Goal: Transaction & Acquisition: Book appointment/travel/reservation

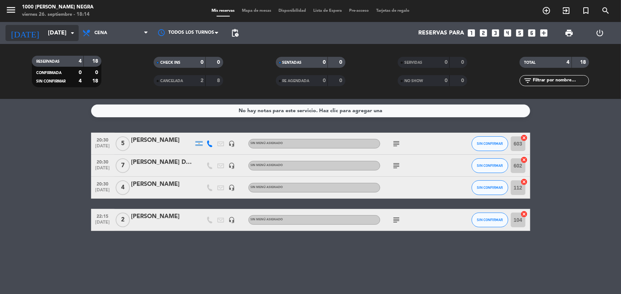
click at [67, 32] on input "[DATE]" at bounding box center [82, 33] width 77 height 14
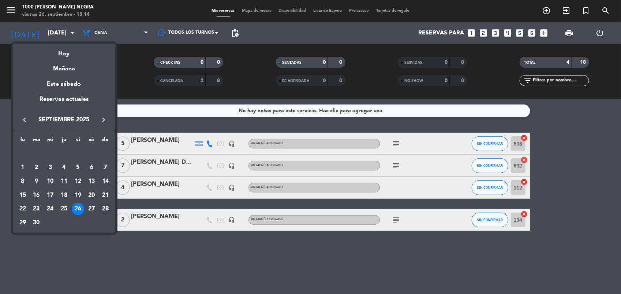
click at [106, 209] on div "28" at bounding box center [105, 208] width 12 height 12
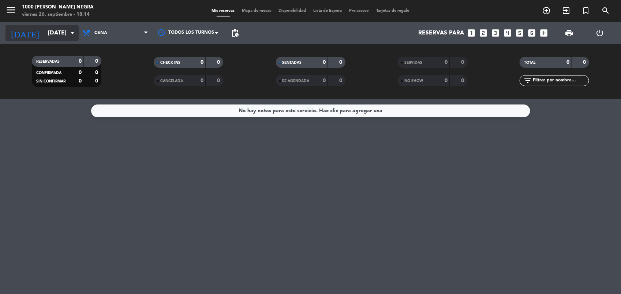
click at [44, 37] on input "[DATE]" at bounding box center [82, 33] width 77 height 14
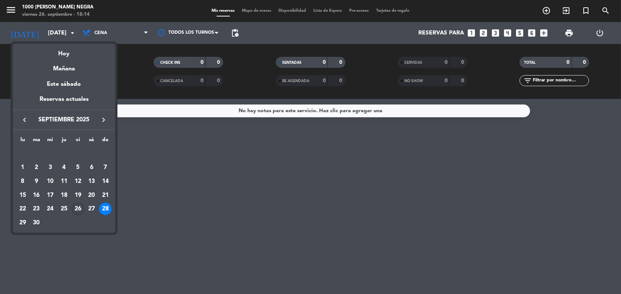
click at [78, 211] on div "26" at bounding box center [78, 208] width 12 height 12
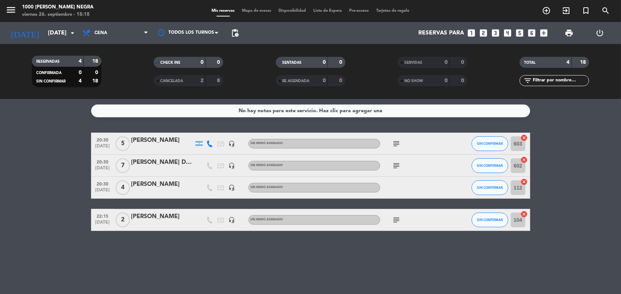
click at [78, 211] on bookings-row "20:30 [DATE] 5 [PERSON_NAME] headset_mic Sin menú asignado subject SIN CONFIRMA…" at bounding box center [310, 182] width 621 height 98
click at [56, 34] on input "[DATE]" at bounding box center [82, 33] width 77 height 14
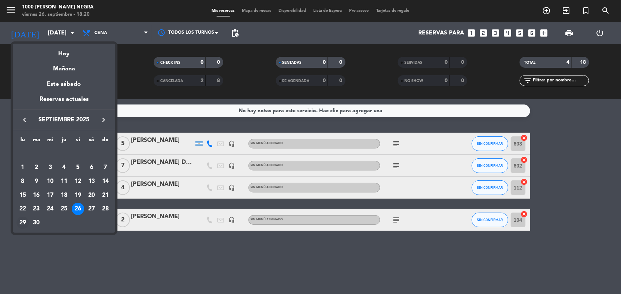
click at [26, 226] on div "29" at bounding box center [22, 222] width 12 height 12
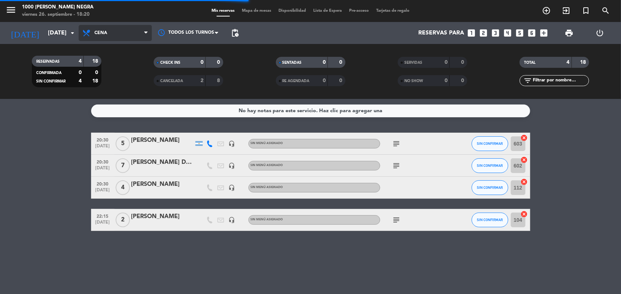
click at [128, 36] on span "Cena" at bounding box center [115, 33] width 73 height 16
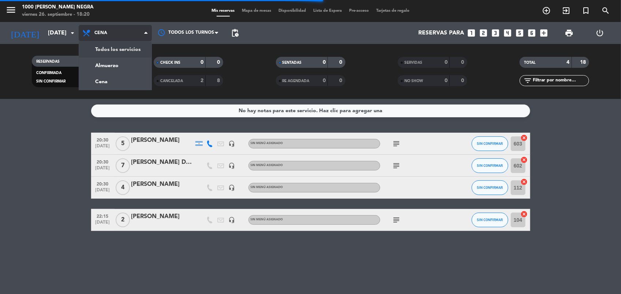
click at [131, 48] on div "menu 1000 [PERSON_NAME] Negra [DATE] 26. septiembre - 18:20 Mis reservas Mapa d…" at bounding box center [310, 49] width 621 height 99
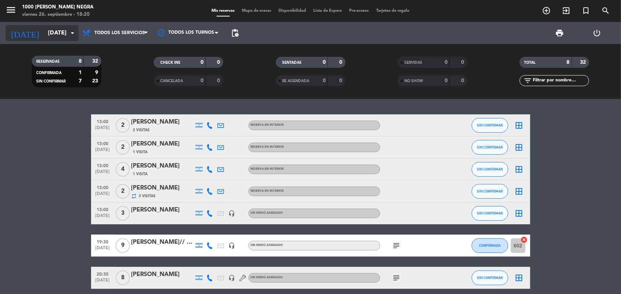
click at [66, 31] on input "[DATE]" at bounding box center [82, 33] width 77 height 14
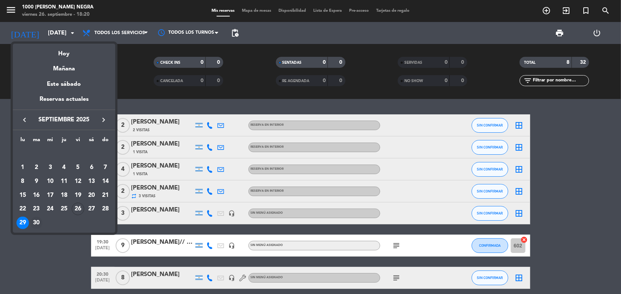
click at [39, 222] on div "30" at bounding box center [36, 222] width 12 height 12
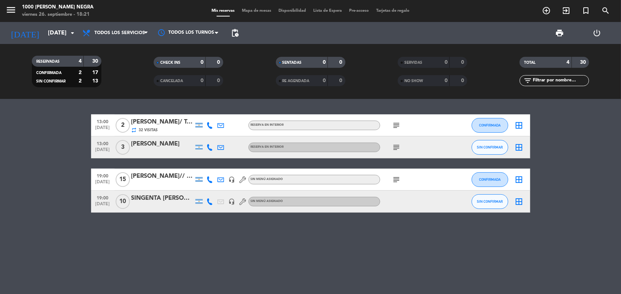
click at [401, 181] on span "subject" at bounding box center [396, 179] width 11 height 9
click at [397, 178] on icon "subject" at bounding box center [397, 179] width 9 height 9
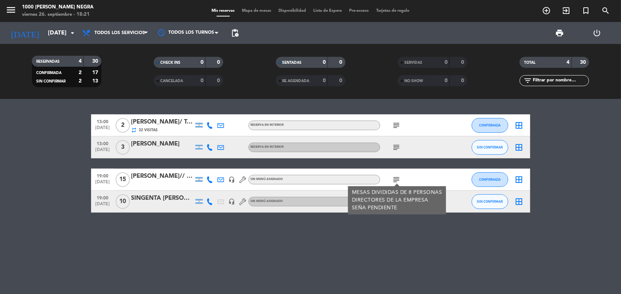
click at [342, 241] on div "13:00 [DATE] 2 [PERSON_NAME]/ Telecom repeat 32 Visitas RESERVA EN INTERIOR sub…" at bounding box center [310, 196] width 621 height 195
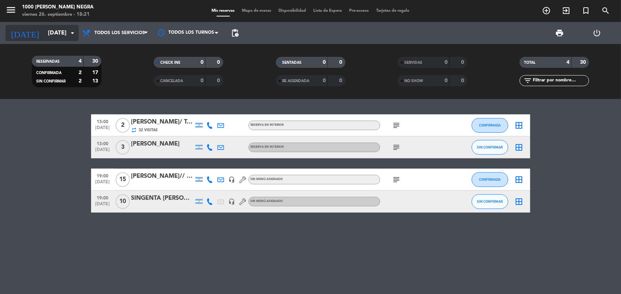
click at [77, 28] on input "[DATE]" at bounding box center [82, 33] width 77 height 14
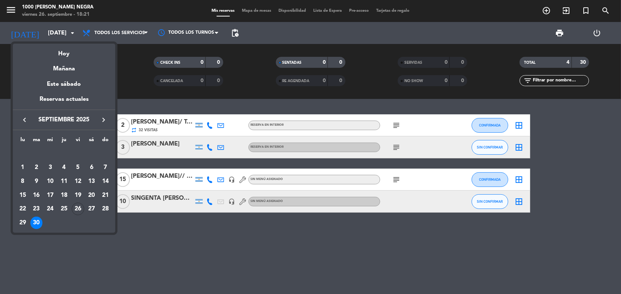
click at [99, 118] on icon "keyboard_arrow_right" at bounding box center [103, 119] width 9 height 9
click at [51, 165] on div "1" at bounding box center [50, 167] width 12 height 12
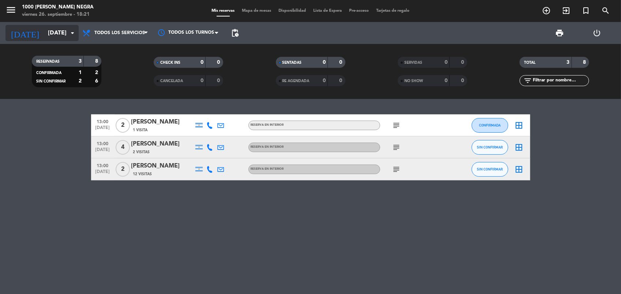
click at [62, 32] on input "[DATE]" at bounding box center [82, 33] width 77 height 14
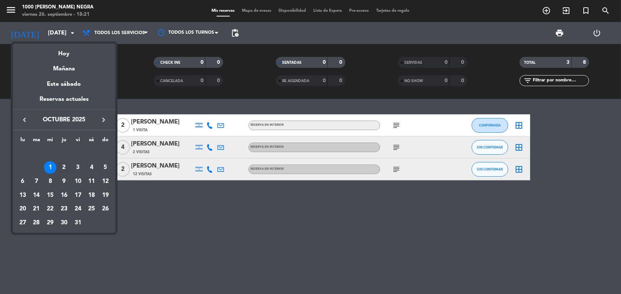
click at [63, 165] on div "2" at bounding box center [64, 167] width 12 height 12
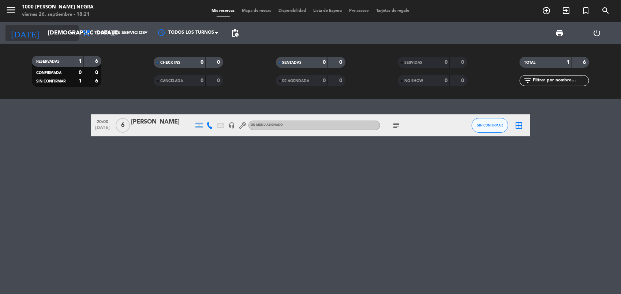
click at [75, 33] on icon "arrow_drop_down" at bounding box center [72, 33] width 9 height 9
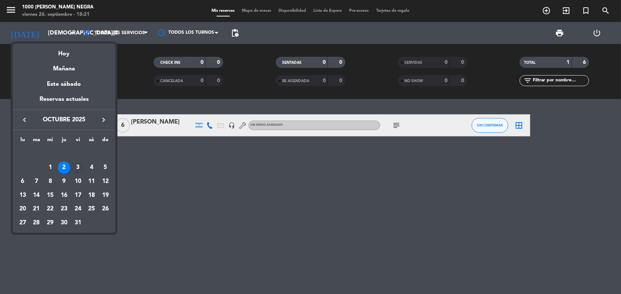
click at [78, 168] on div "3" at bounding box center [78, 167] width 12 height 12
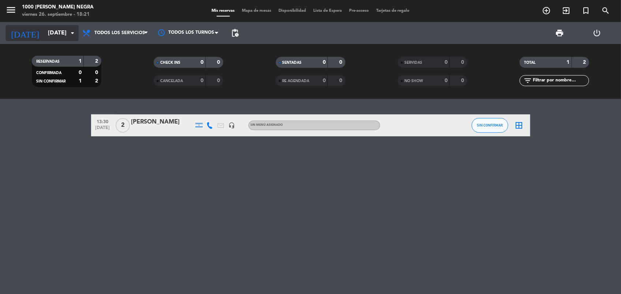
click at [68, 26] on input "[DATE]" at bounding box center [82, 33] width 77 height 14
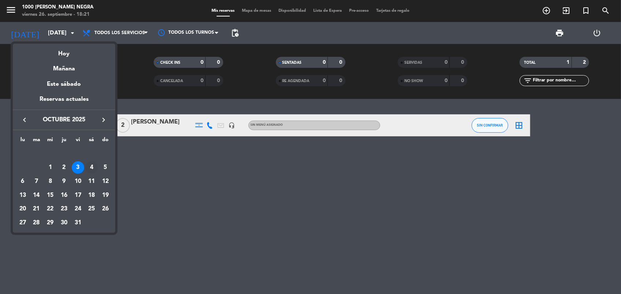
click at [92, 168] on div "4" at bounding box center [91, 167] width 12 height 12
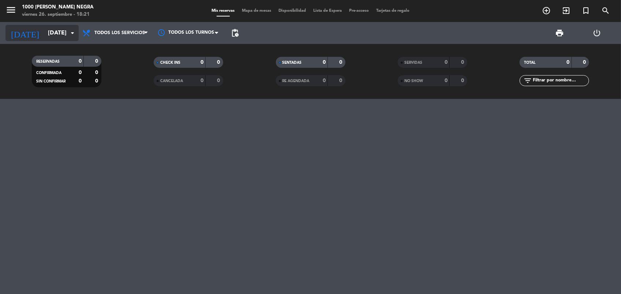
click at [72, 38] on input "[DATE]" at bounding box center [82, 33] width 77 height 14
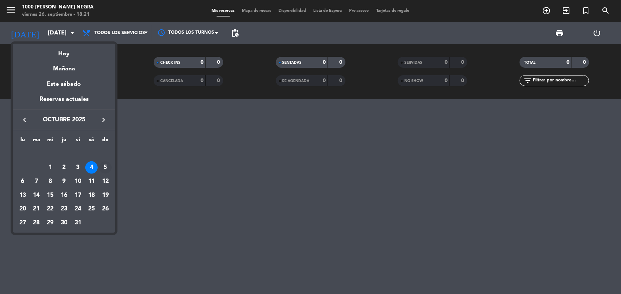
click at [106, 168] on div "5" at bounding box center [105, 167] width 12 height 12
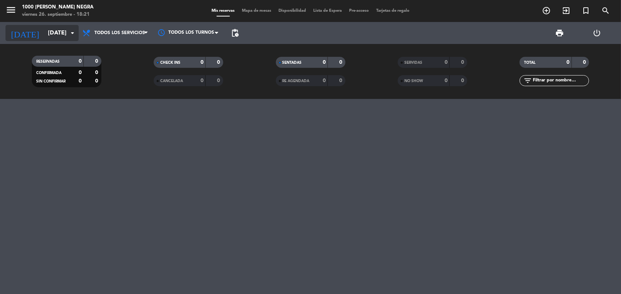
click at [53, 28] on input "[DATE]" at bounding box center [82, 33] width 77 height 14
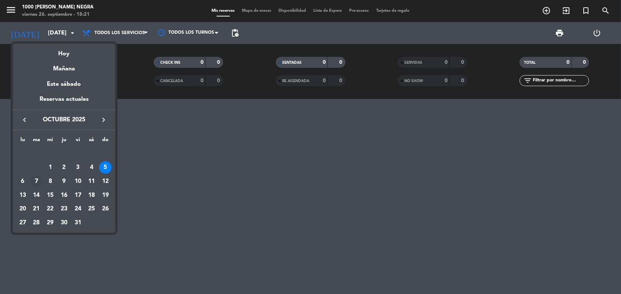
click at [38, 182] on div "7" at bounding box center [36, 181] width 12 height 12
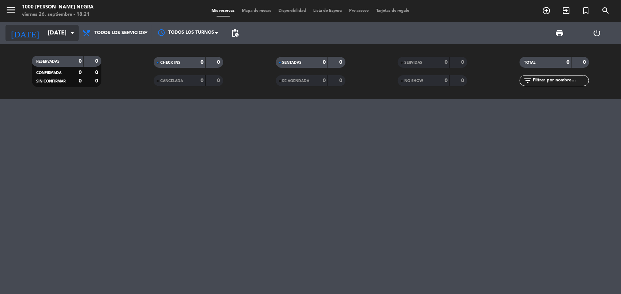
click at [53, 33] on input "[DATE]" at bounding box center [82, 33] width 77 height 14
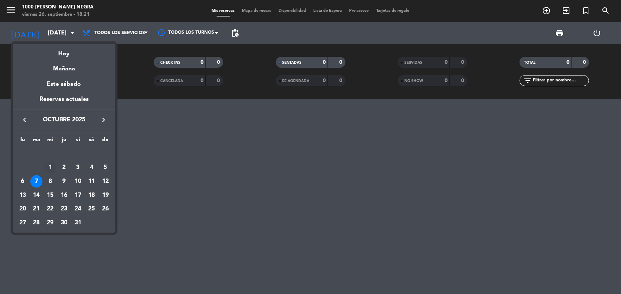
click at [49, 165] on div "1" at bounding box center [50, 167] width 12 height 12
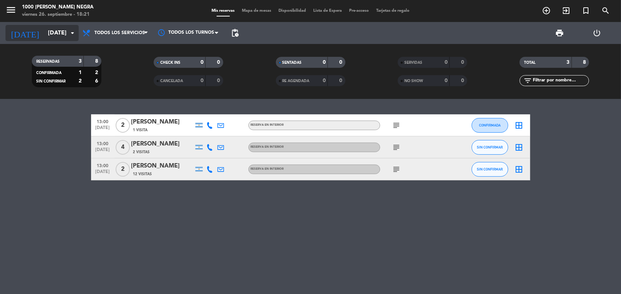
click at [44, 35] on input "[DATE]" at bounding box center [82, 33] width 77 height 14
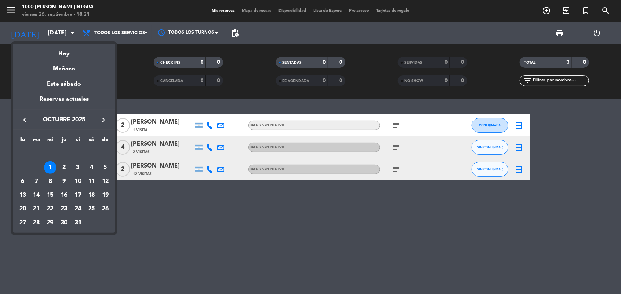
click at [29, 124] on button "keyboard_arrow_left" at bounding box center [24, 120] width 13 height 10
click at [33, 218] on div "30" at bounding box center [36, 222] width 12 height 12
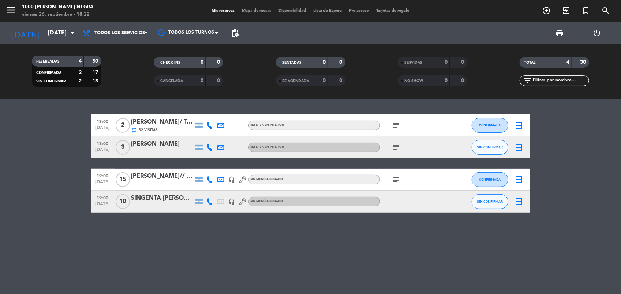
click at [61, 24] on div "[DATE] [DATE] arrow_drop_down" at bounding box center [41, 33] width 73 height 22
click at [55, 37] on input "[DATE]" at bounding box center [82, 33] width 77 height 14
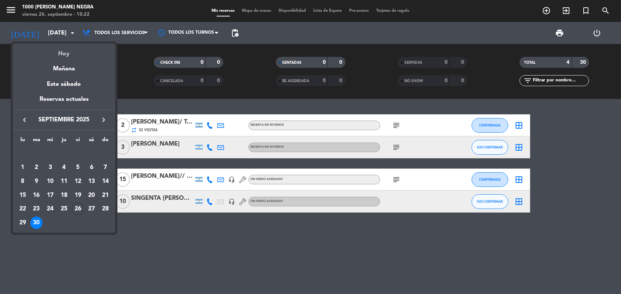
click at [61, 54] on div "Hoy" at bounding box center [64, 51] width 103 height 15
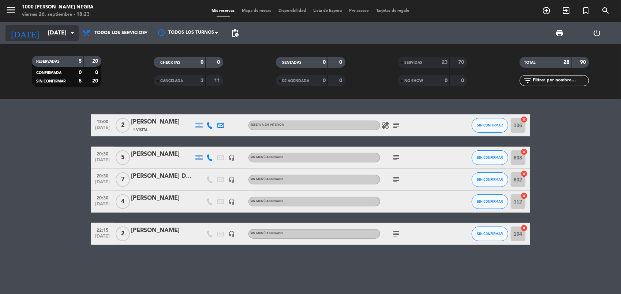
click at [44, 26] on input "[DATE]" at bounding box center [82, 33] width 77 height 14
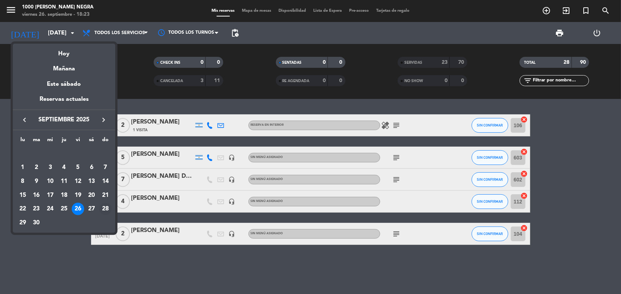
click at [107, 211] on div "28" at bounding box center [105, 208] width 12 height 12
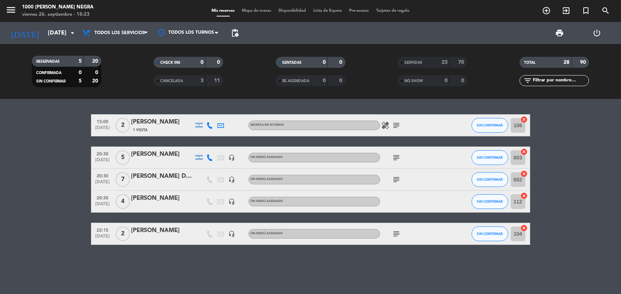
type input "[DATE]"
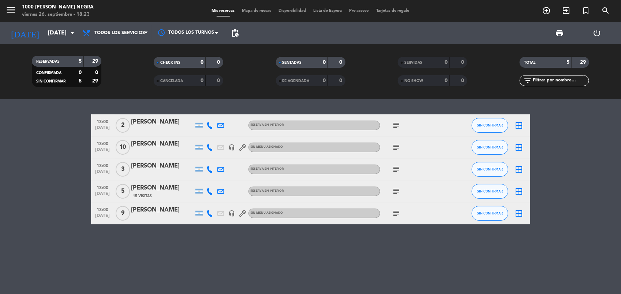
click at [145, 216] on div at bounding box center [162, 218] width 62 height 6
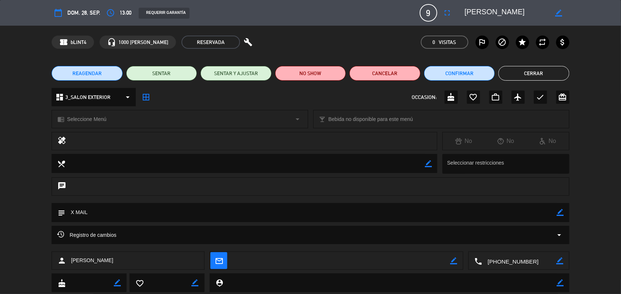
click at [562, 257] on icon "border_color" at bounding box center [560, 260] width 7 height 7
type textarea "+"
click at [532, 262] on textarea at bounding box center [520, 261] width 74 height 18
type textarea "093660609"
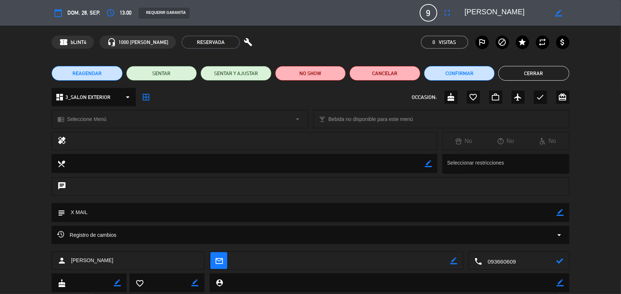
click at [558, 261] on icon at bounding box center [560, 260] width 7 height 7
click at [555, 70] on button "Cerrar" at bounding box center [534, 73] width 71 height 15
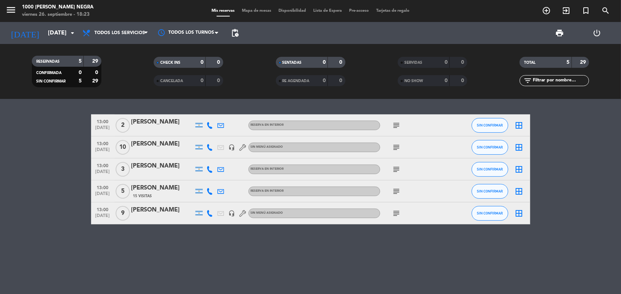
click at [398, 210] on icon "subject" at bounding box center [397, 213] width 9 height 9
click at [408, 256] on div "13:00 [DATE] 2 [PERSON_NAME] RESERVA EN INTERIOR subject SIN CONFIRMAR border_a…" at bounding box center [310, 196] width 621 height 195
click at [65, 36] on input "[DATE]" at bounding box center [82, 33] width 77 height 14
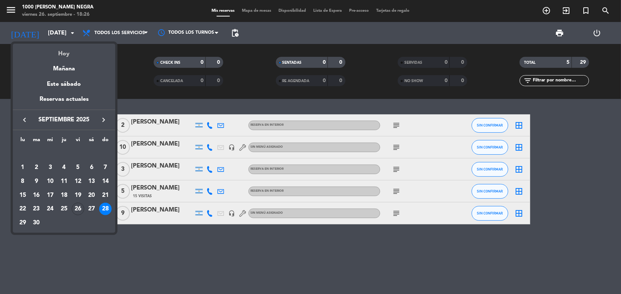
click at [70, 55] on div "Hoy" at bounding box center [64, 51] width 103 height 15
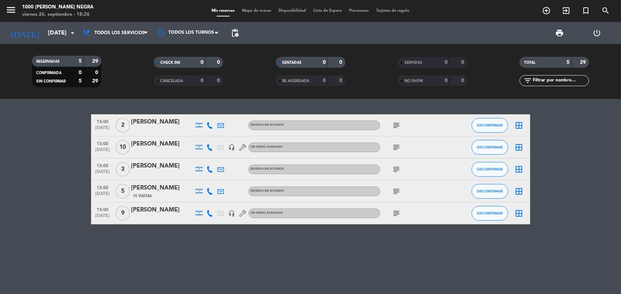
type input "[DATE]"
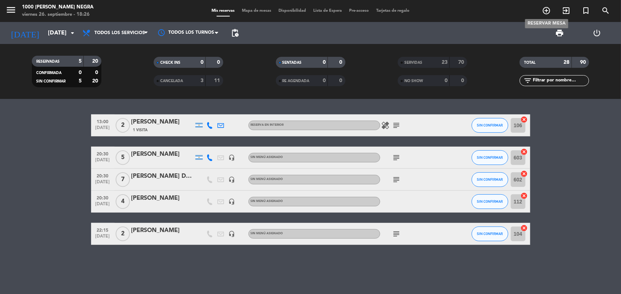
click at [547, 8] on icon "add_circle_outline" at bounding box center [546, 10] width 9 height 9
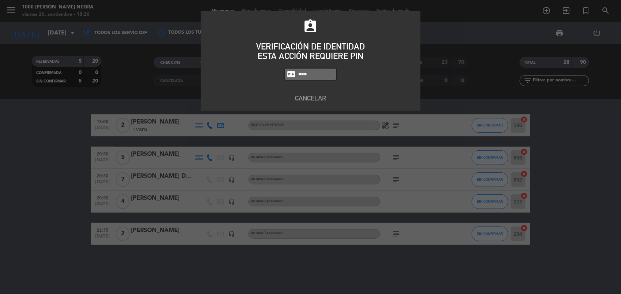
type input "0082"
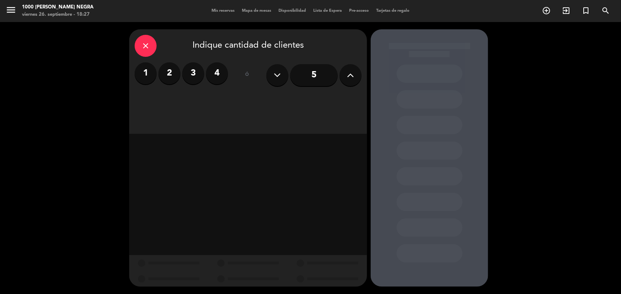
click at [311, 79] on input "5" at bounding box center [314, 75] width 48 height 22
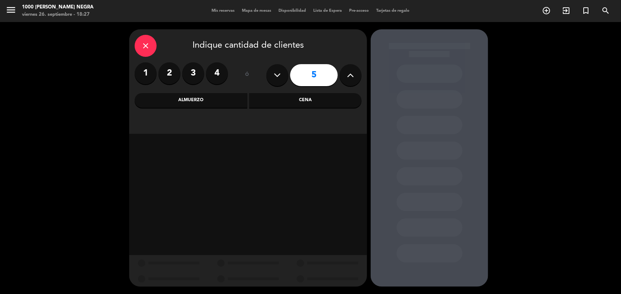
click at [284, 107] on div "Cena" at bounding box center [305, 100] width 113 height 15
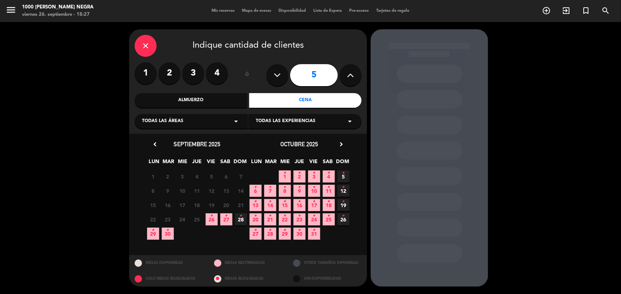
click at [209, 217] on span "26 •" at bounding box center [212, 219] width 12 height 12
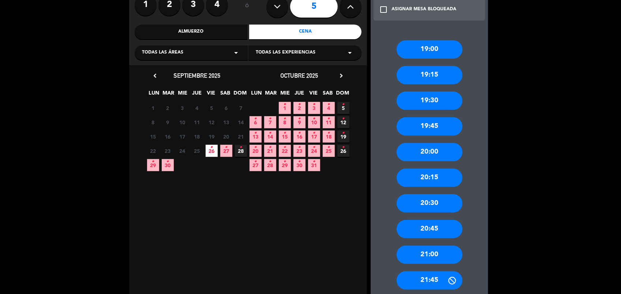
scroll to position [69, 0]
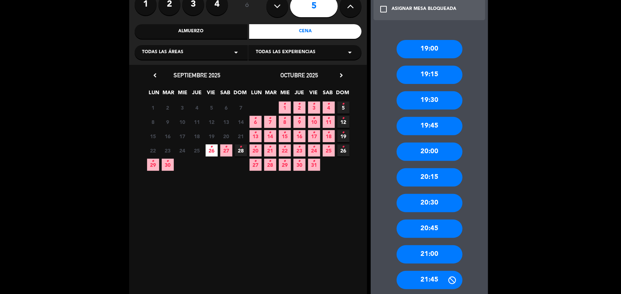
click at [424, 248] on div "21:00" at bounding box center [430, 254] width 66 height 18
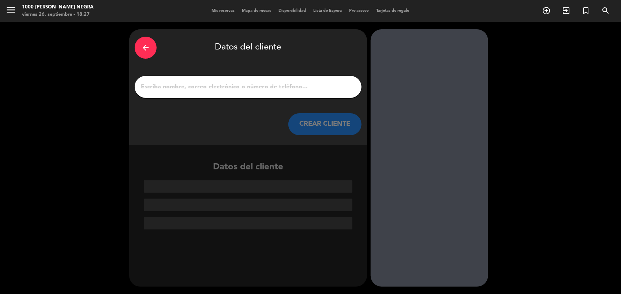
scroll to position [0, 0]
click at [251, 84] on input "1" at bounding box center [248, 87] width 216 height 10
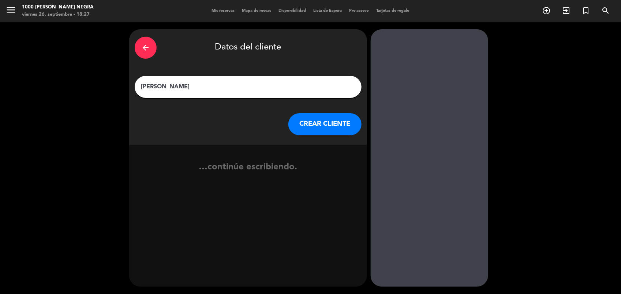
type input "[PERSON_NAME]"
click at [309, 123] on button "CREAR CLIENTE" at bounding box center [325, 124] width 73 height 22
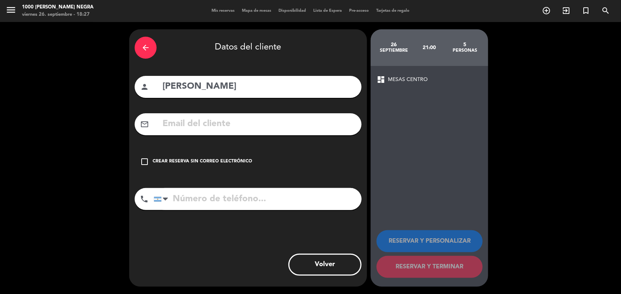
click at [206, 154] on div "check_box_outline_blank Crear reserva sin correo electrónico" at bounding box center [248, 161] width 227 height 22
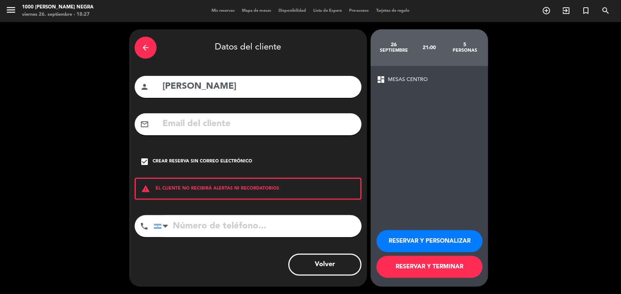
click at [235, 222] on input "tel" at bounding box center [258, 226] width 208 height 22
type input "1131802634"
click at [466, 271] on button "RESERVAR Y TERMINAR" at bounding box center [430, 267] width 106 height 22
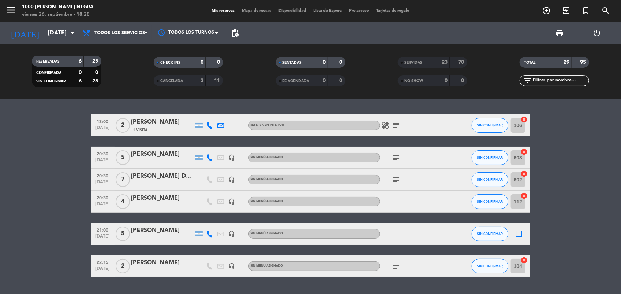
click at [385, 127] on icon "healing" at bounding box center [386, 125] width 9 height 9
click at [396, 123] on icon "subject" at bounding box center [397, 125] width 9 height 9
